Goal: Information Seeking & Learning: Learn about a topic

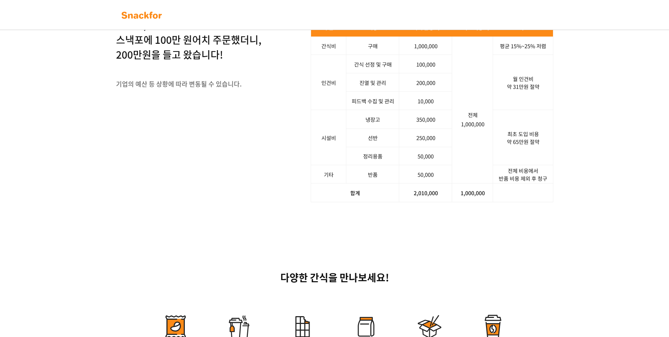
scroll to position [910, 0]
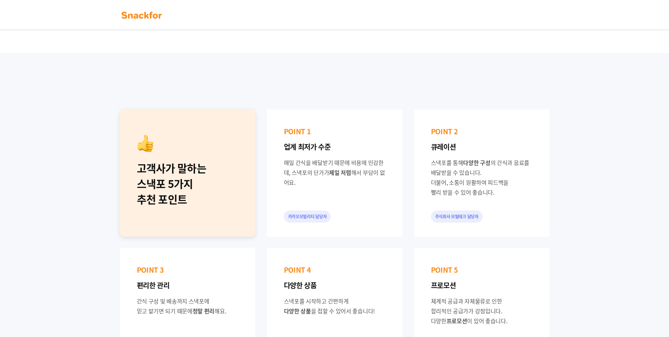
scroll to position [106, 0]
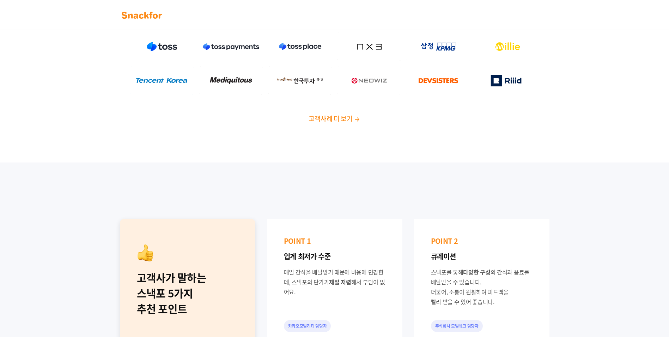
click at [339, 120] on span "고객사례 더 보기" at bounding box center [331, 119] width 44 height 10
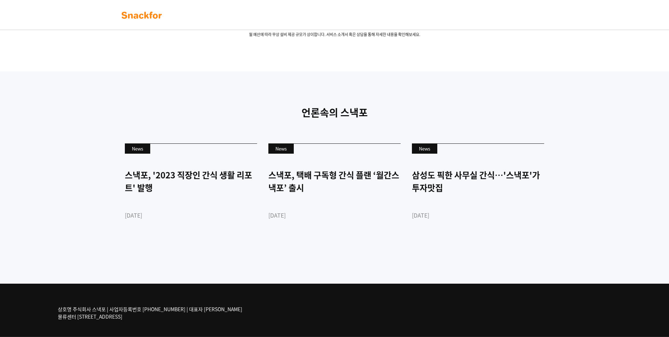
scroll to position [1646, 0]
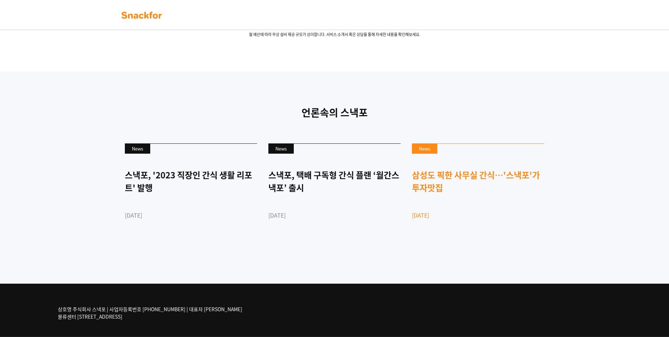
click at [502, 177] on div "삼성도 픽한 사무실 간식…'스낵포'가 투자맛집" at bounding box center [478, 180] width 132 height 25
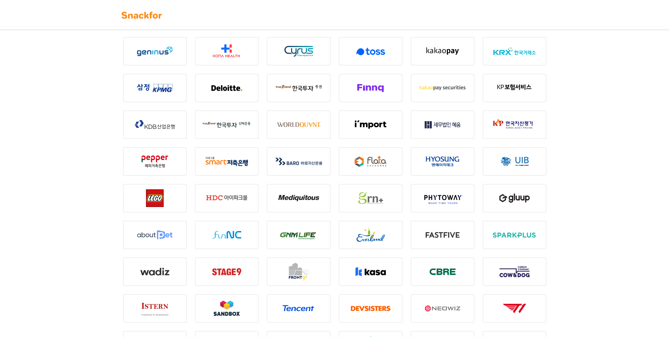
scroll to position [600, 0]
